Goal: Task Accomplishment & Management: Manage account settings

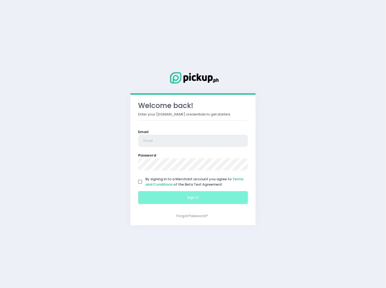
type input "[EMAIL_ADDRESS][DOMAIN_NAME]"
click at [138, 181] on input "By signing in to a Merchant account you agree to Terms and Conditions of the Be…" at bounding box center [140, 182] width 10 height 10
checkbox input "true"
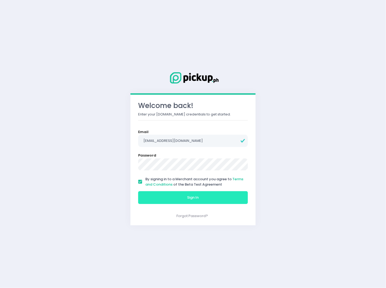
click at [185, 198] on button "Sign In" at bounding box center [193, 197] width 110 height 13
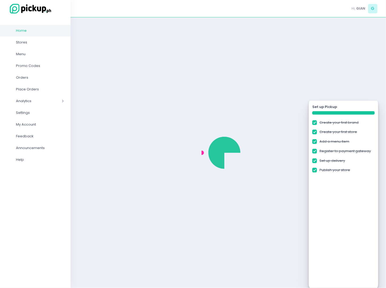
checkbox input "true"
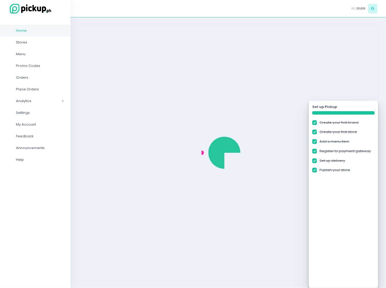
checkbox input "true"
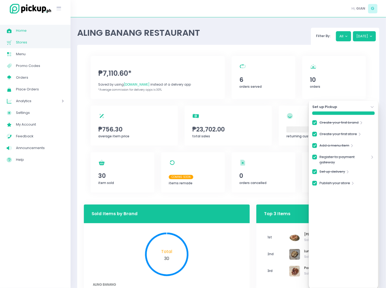
click at [33, 41] on span "Stores" at bounding box center [40, 42] width 48 height 7
checkbox input "true"
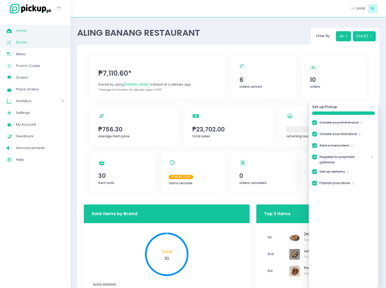
checkbox input "true"
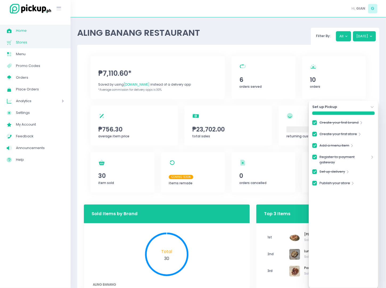
checkbox input "true"
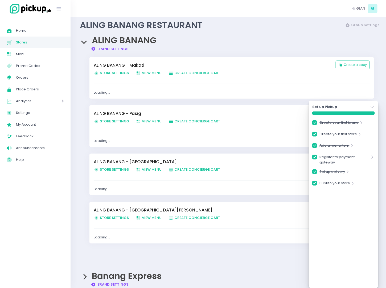
scroll to position [35, 0]
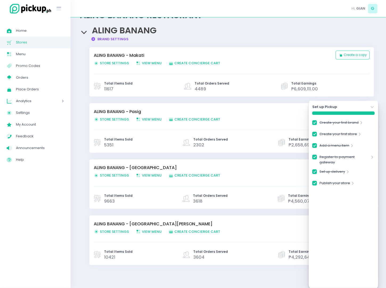
click at [113, 63] on span "Store Settings Created with Sketch. Store Settings" at bounding box center [111, 62] width 35 height 5
checkbox input "true"
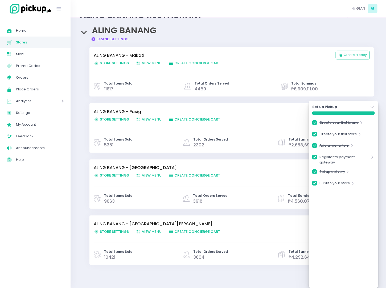
checkbox input "true"
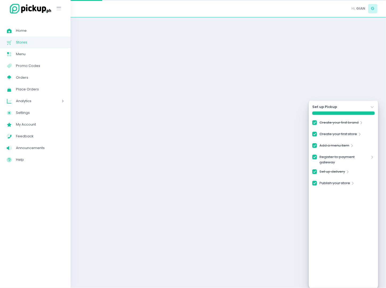
checkbox input "true"
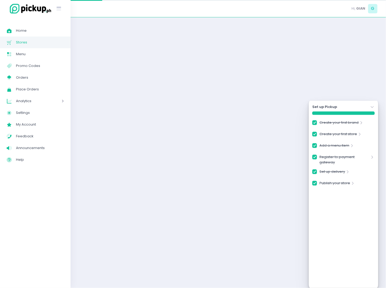
checkbox input "true"
